Goal: Find specific page/section: Find specific page/section

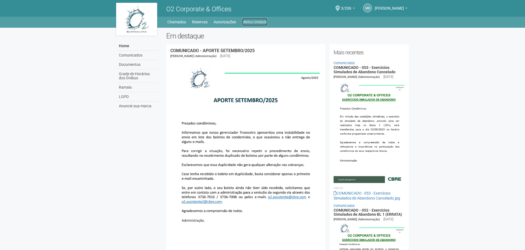
click at [253, 20] on link "Minha Unidade" at bounding box center [254, 22] width 25 height 8
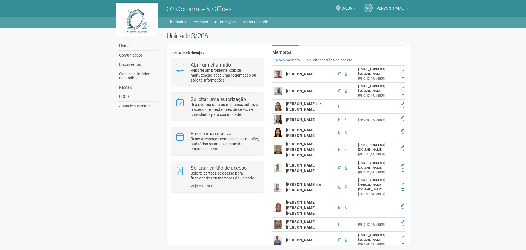
scroll to position [110, 0]
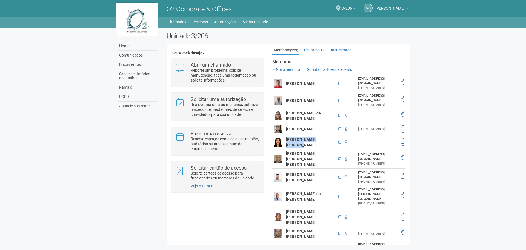
drag, startPoint x: 294, startPoint y: 138, endPoint x: 286, endPoint y: 133, distance: 10.1
click at [286, 135] on td "[PERSON_NAME] [PERSON_NAME]" at bounding box center [311, 142] width 52 height 14
click at [302, 136] on td "[PERSON_NAME] [PERSON_NAME]" at bounding box center [311, 142] width 52 height 14
